Goal: Transaction & Acquisition: Register for event/course

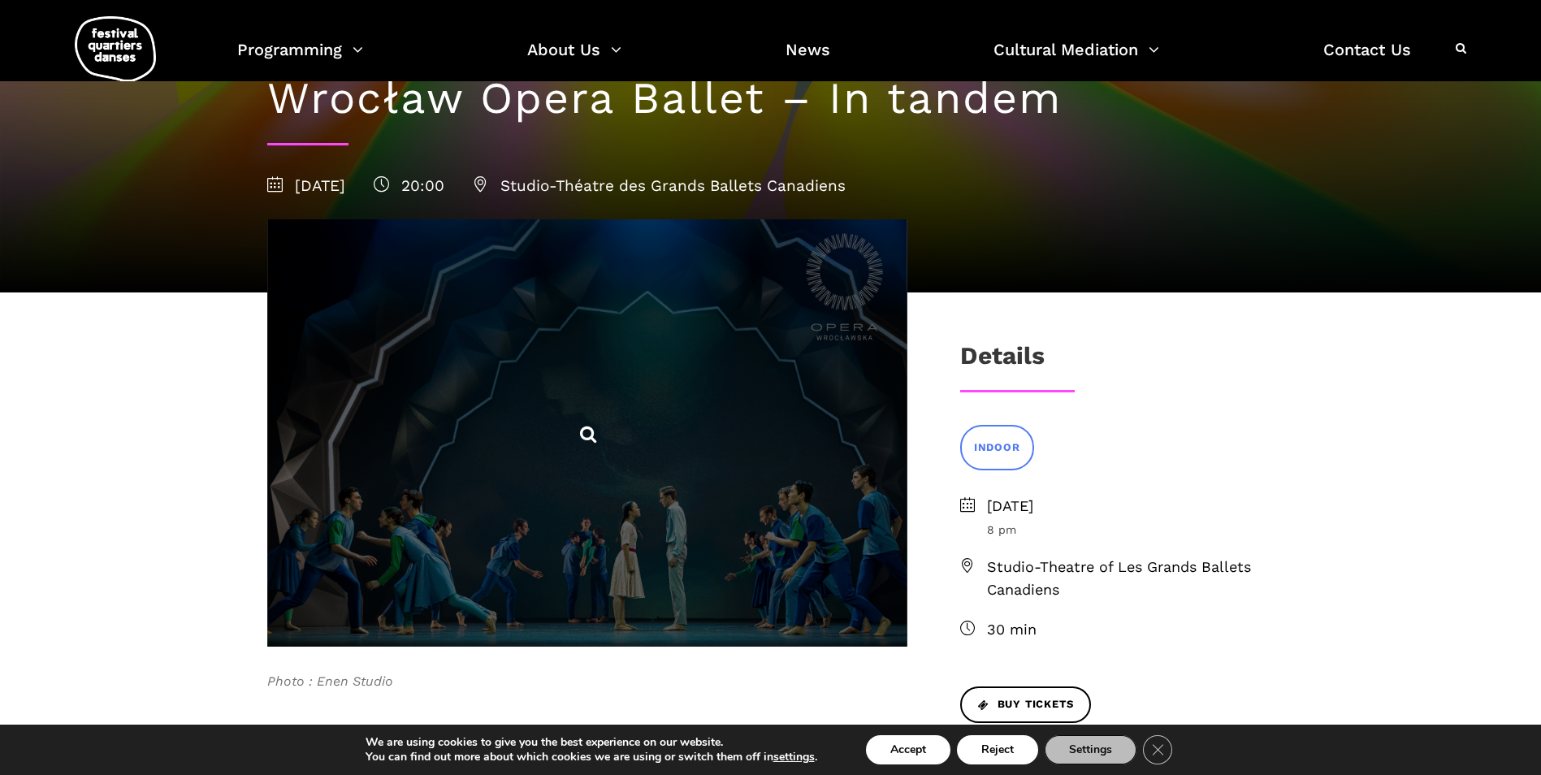
scroll to position [244, 0]
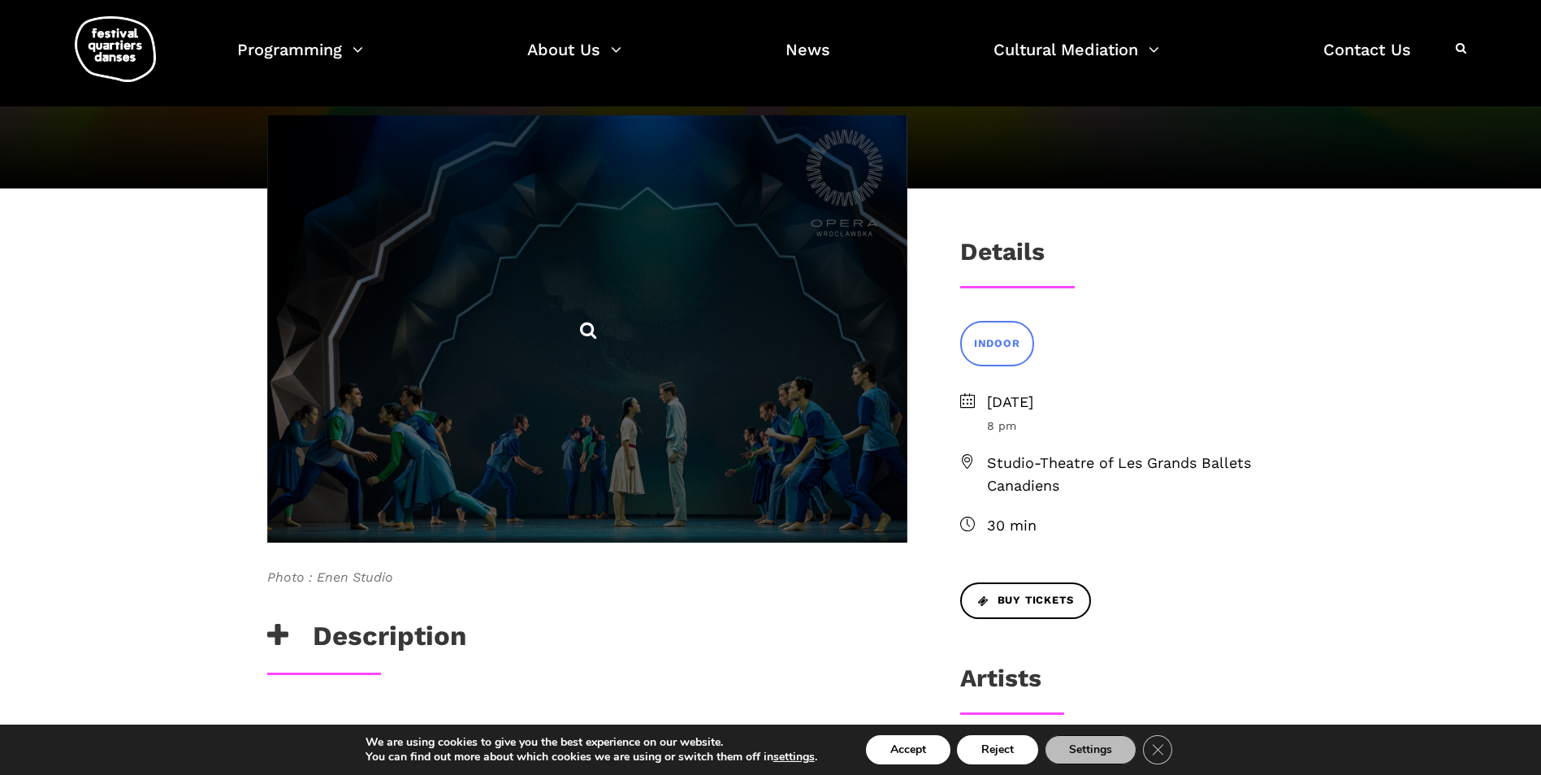
click at [587, 329] on icon at bounding box center [588, 330] width 20 height 20
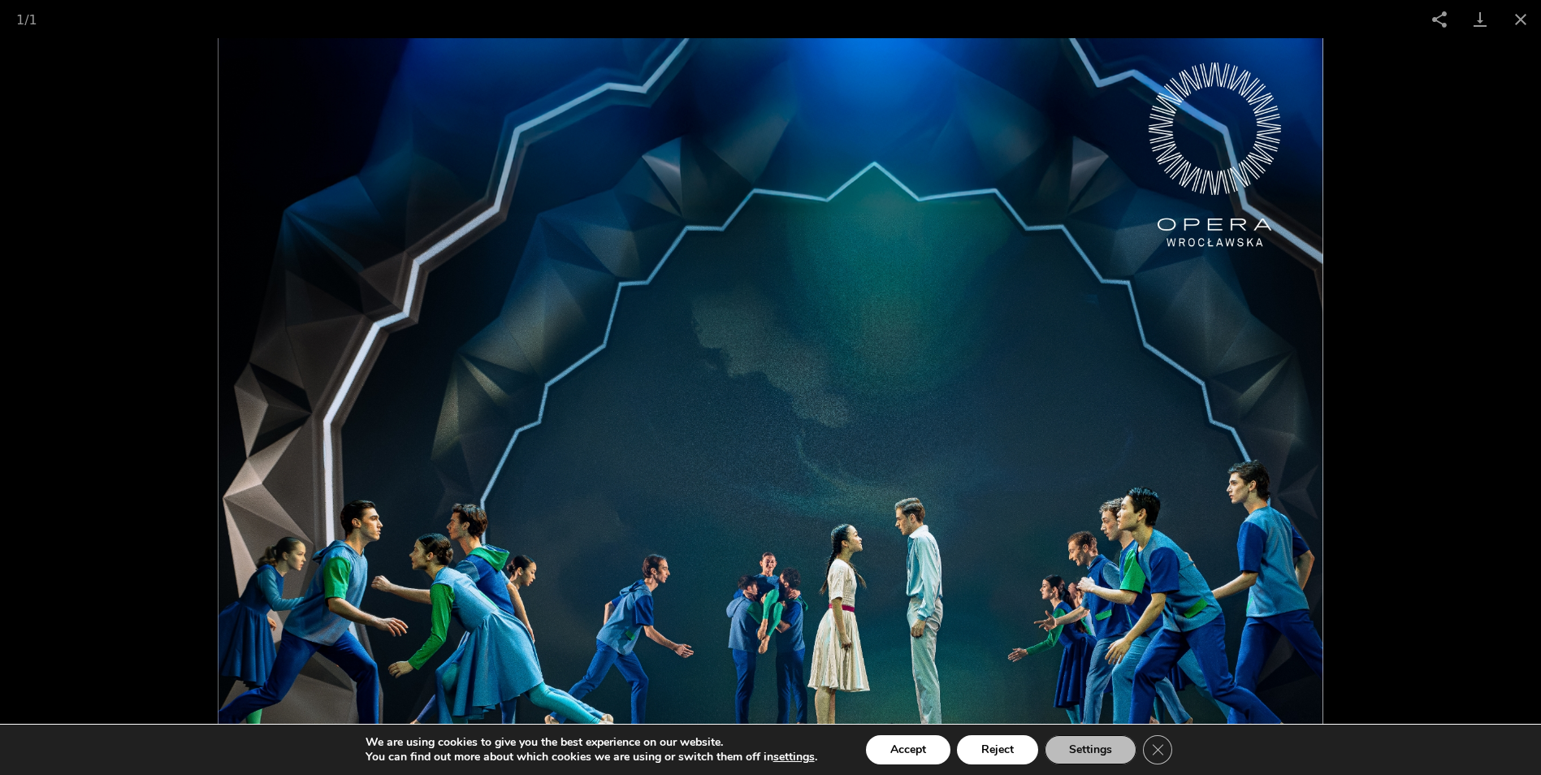
click at [677, 396] on img at bounding box center [771, 406] width 1106 height 737
click at [905, 758] on button "Accept" at bounding box center [908, 749] width 84 height 29
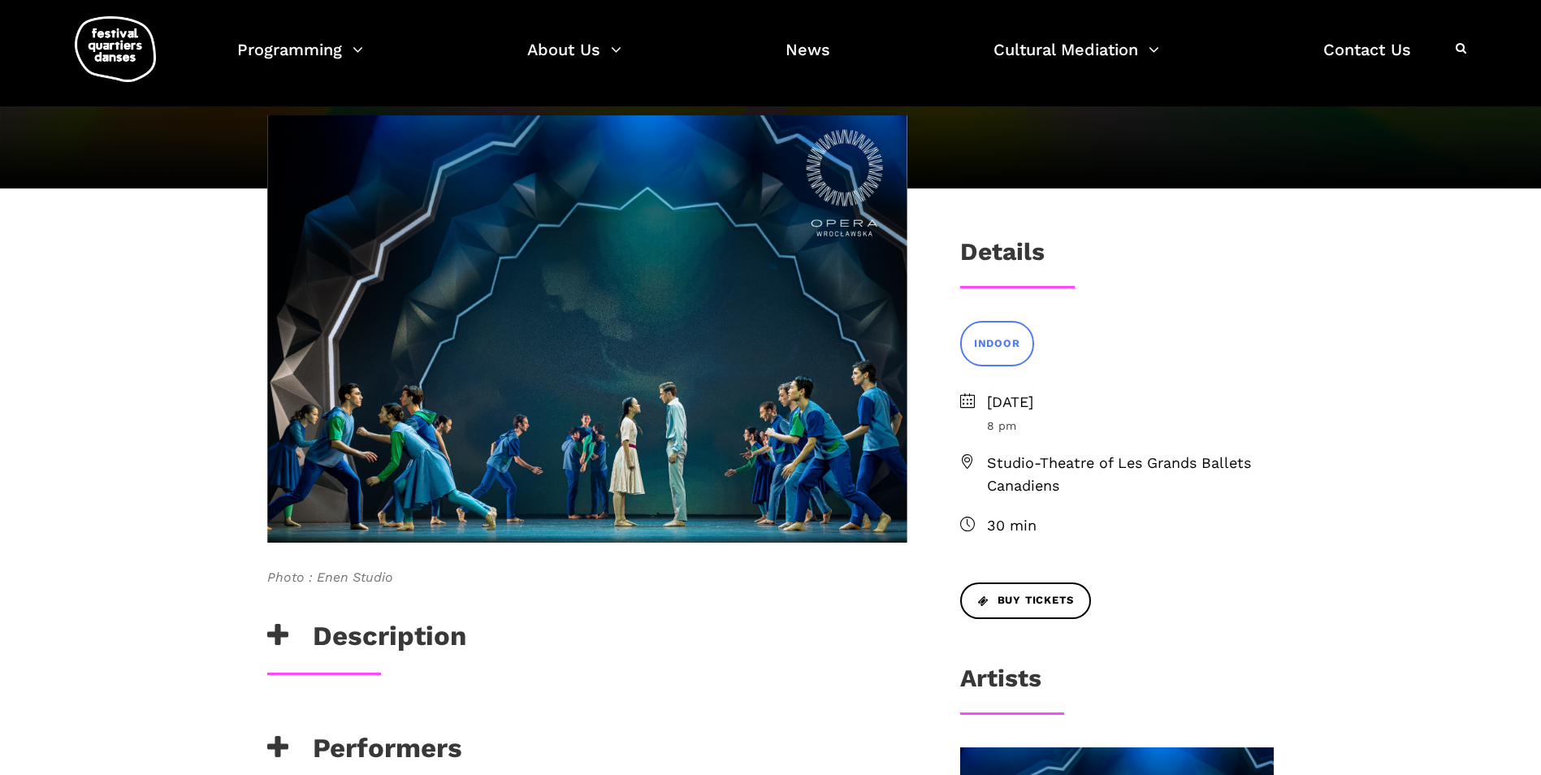
click at [1002, 526] on span "30 min" at bounding box center [1131, 526] width 288 height 24
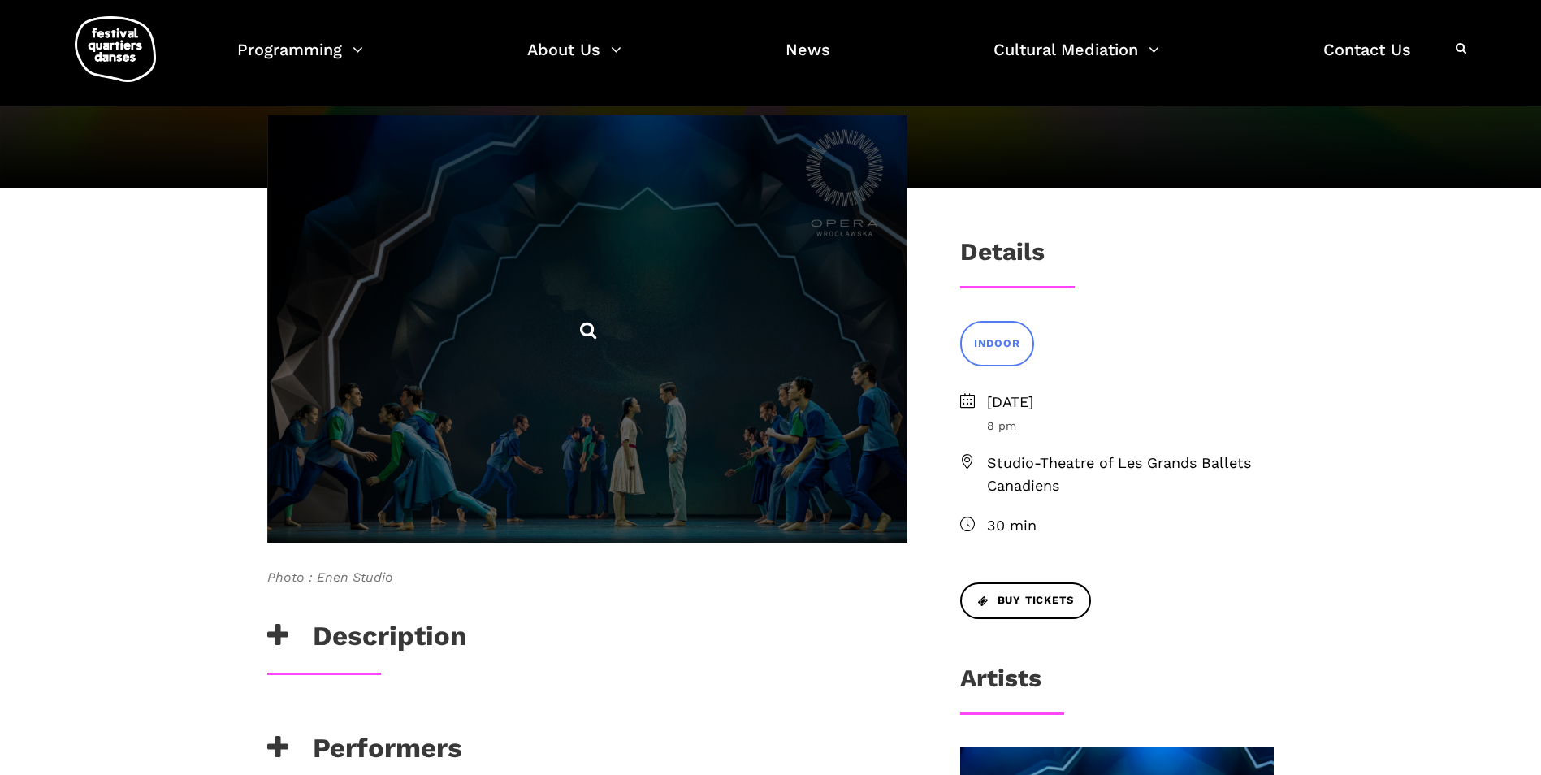
click at [599, 350] on span at bounding box center [587, 328] width 640 height 427
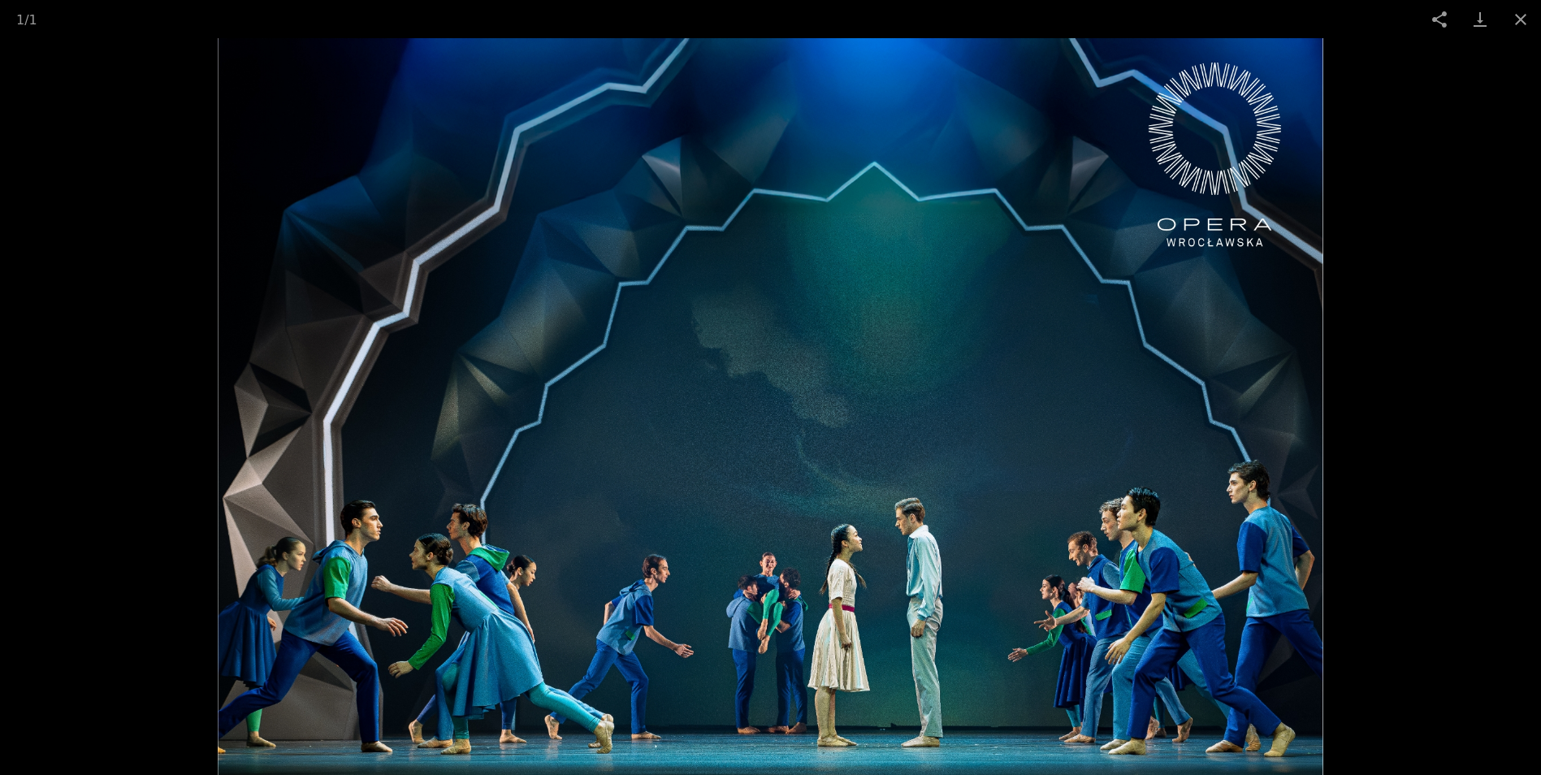
click at [597, 354] on img at bounding box center [771, 406] width 1106 height 737
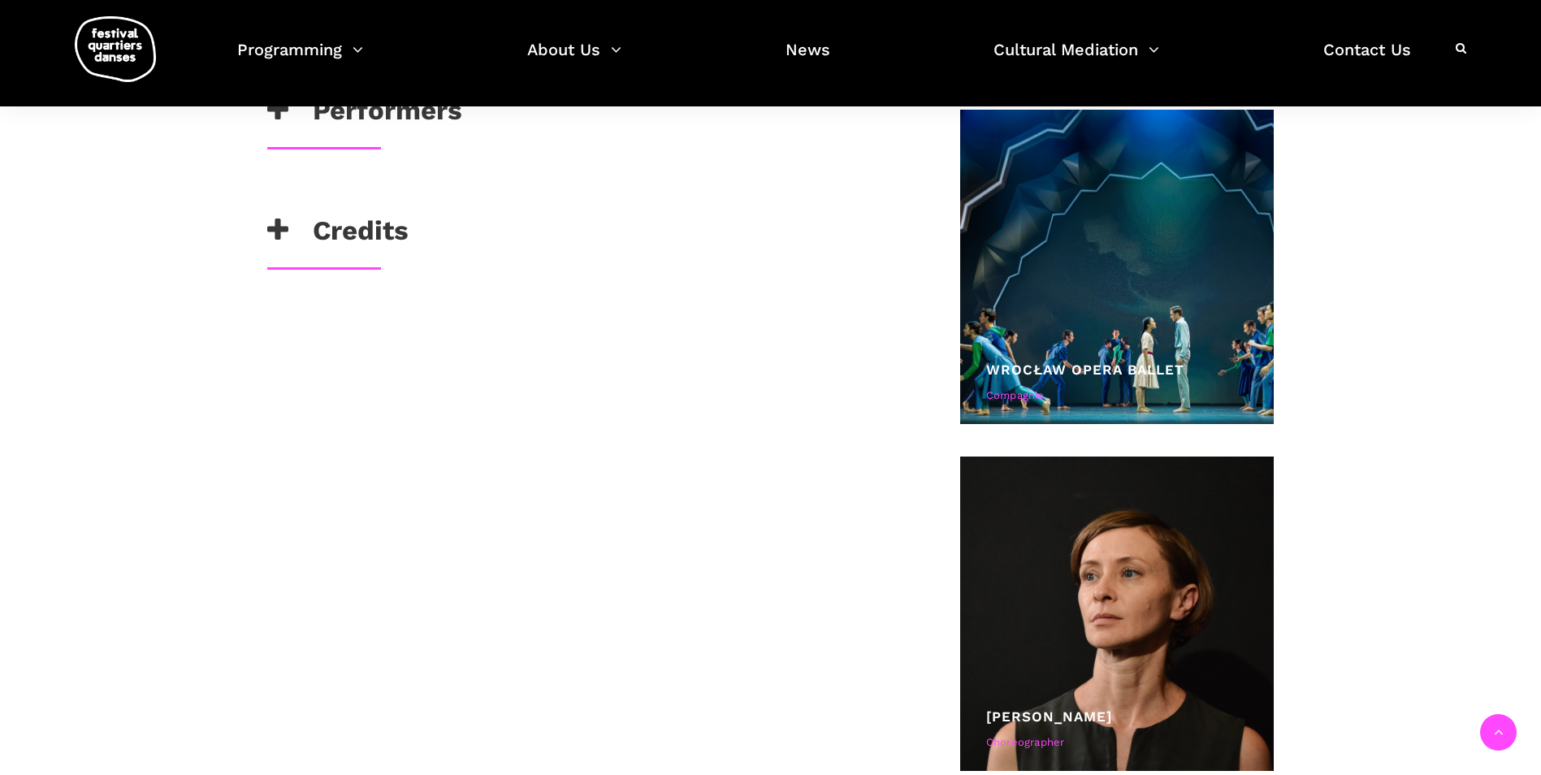
scroll to position [975, 0]
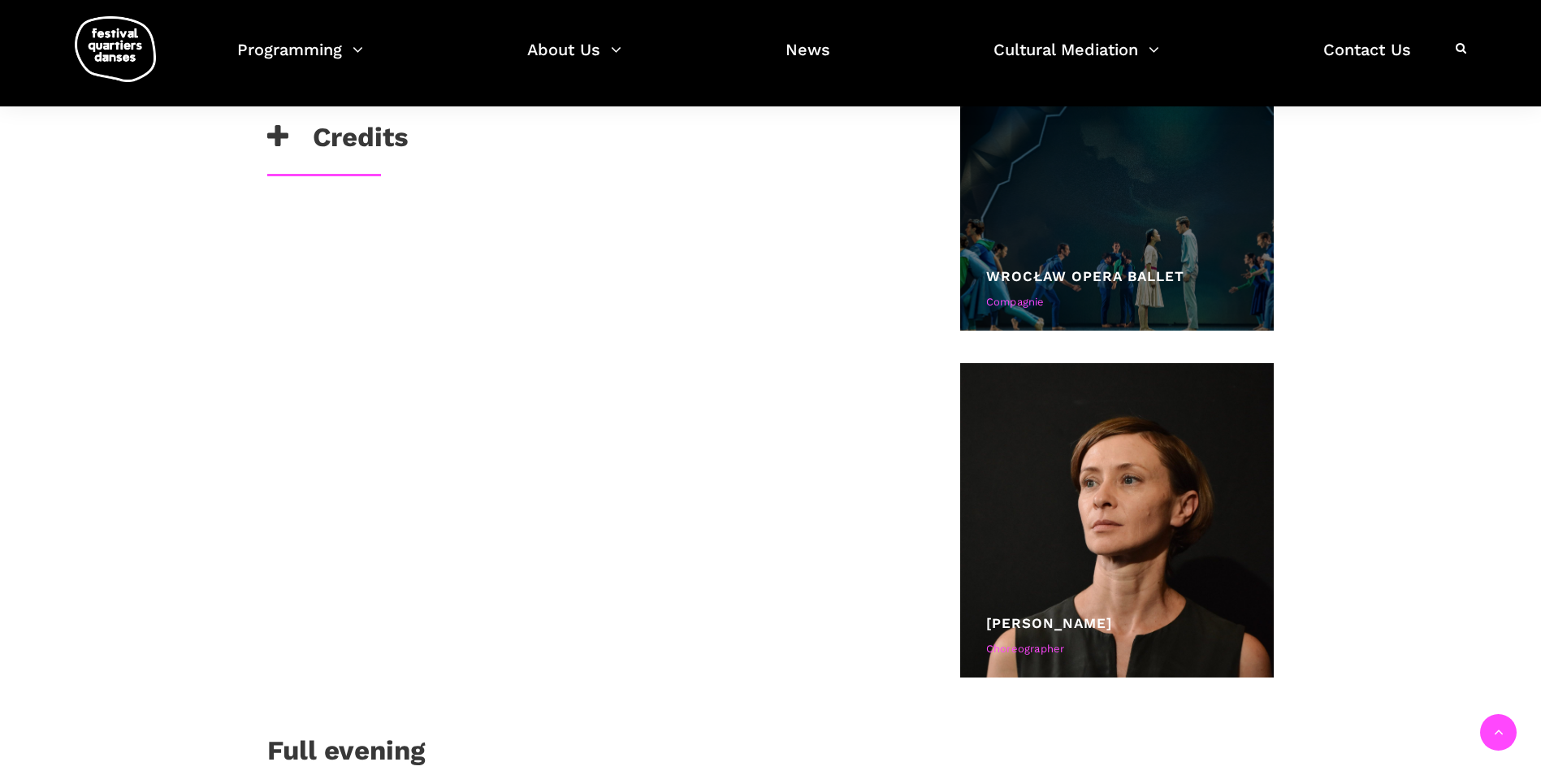
click at [1126, 261] on div at bounding box center [1117, 173] width 314 height 314
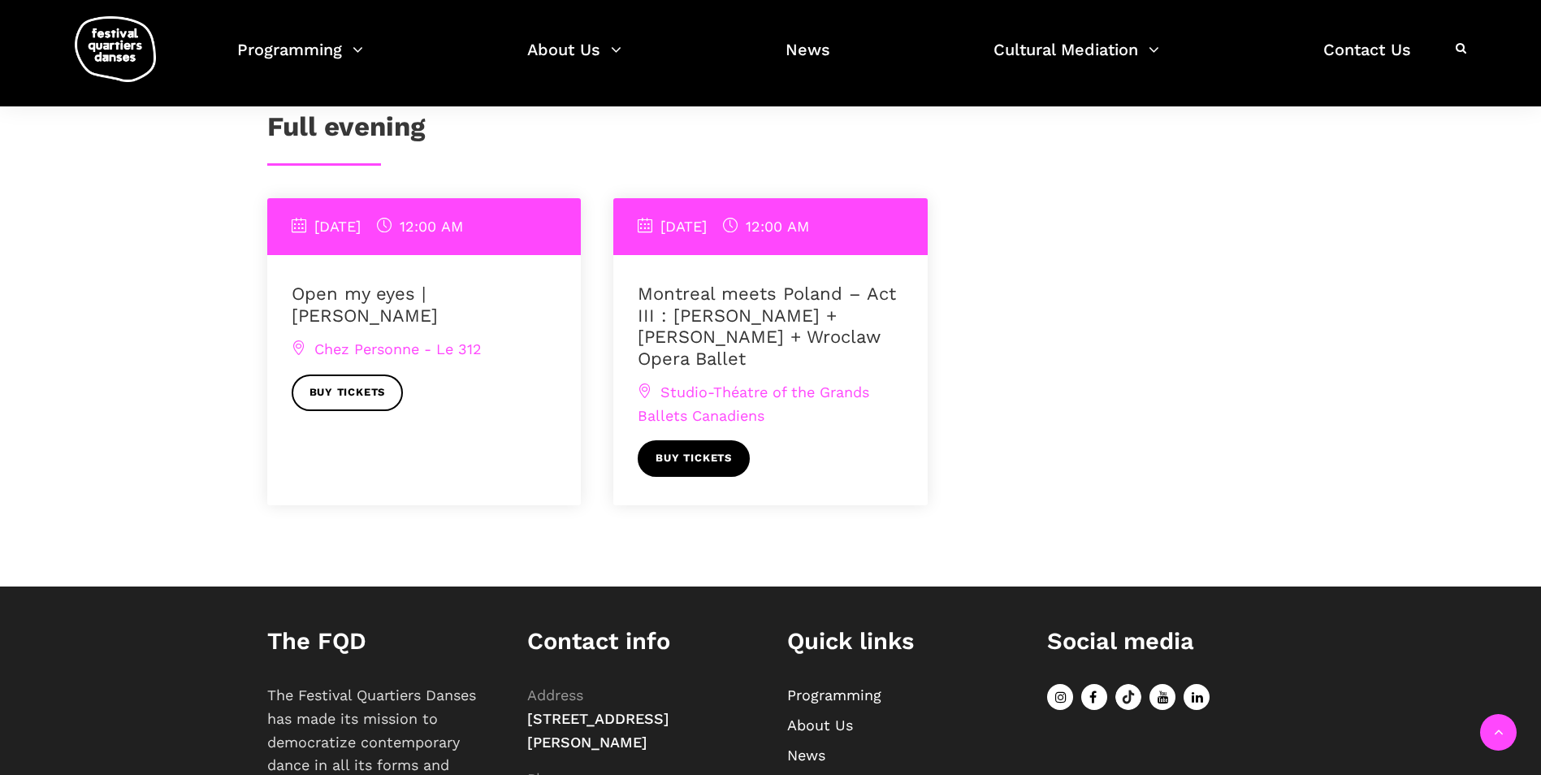
scroll to position [1625, 0]
